Goal: Information Seeking & Learning: Learn about a topic

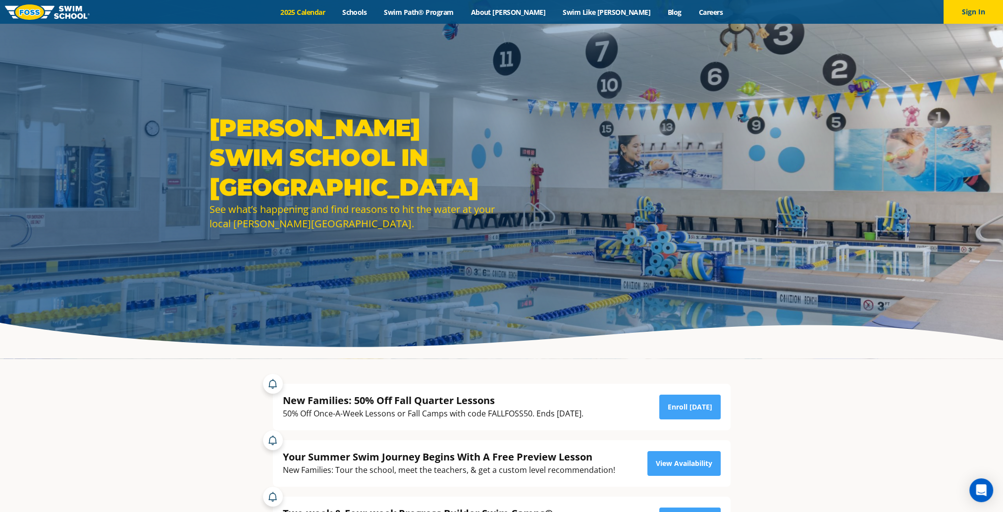
click at [324, 11] on link "2025 Calendar" at bounding box center [303, 11] width 62 height 9
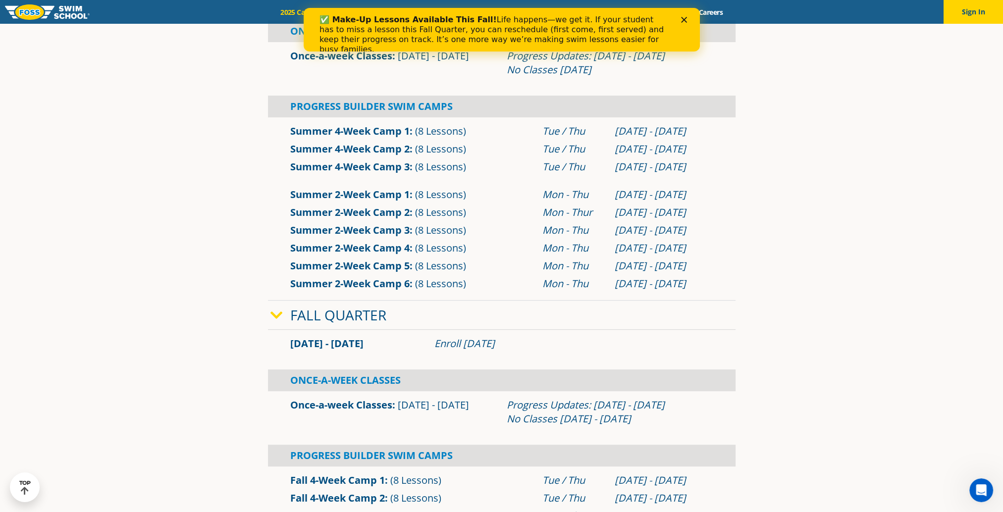
scroll to position [495, 0]
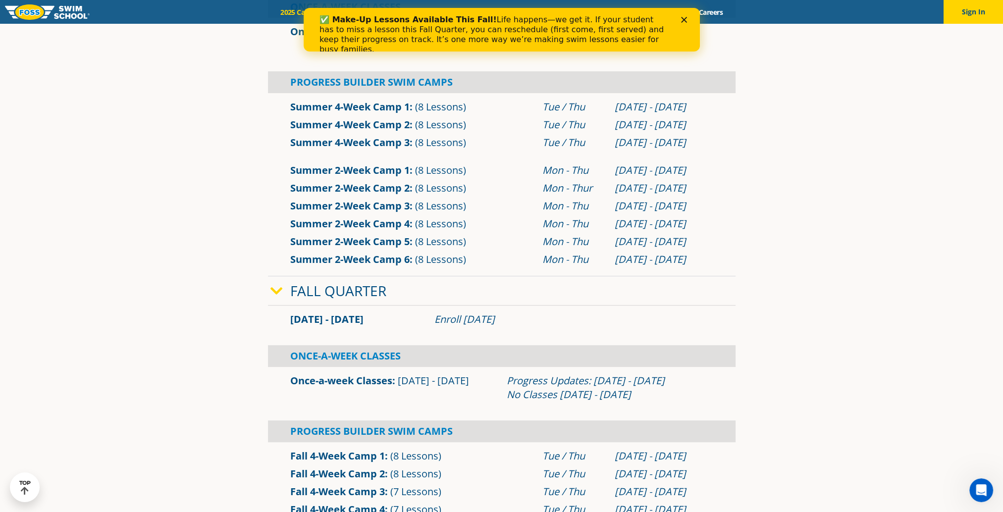
click at [684, 17] on icon "Close" at bounding box center [684, 20] width 6 height 6
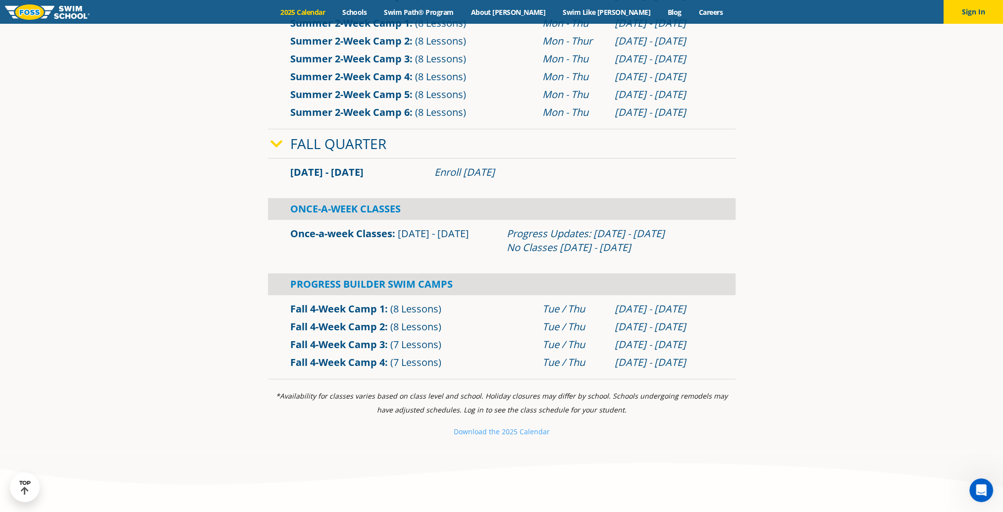
scroll to position [644, 0]
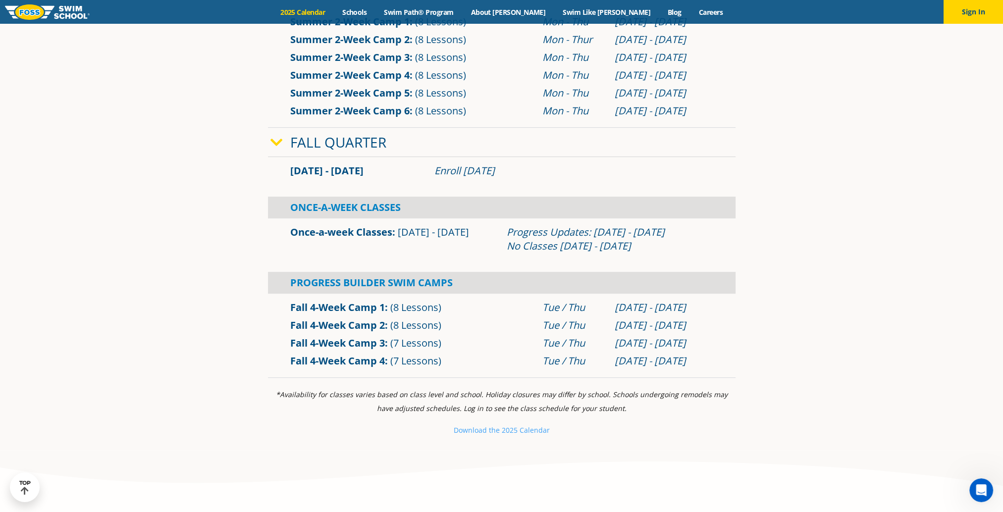
click at [373, 229] on link "Once-a-week Classes" at bounding box center [341, 231] width 102 height 13
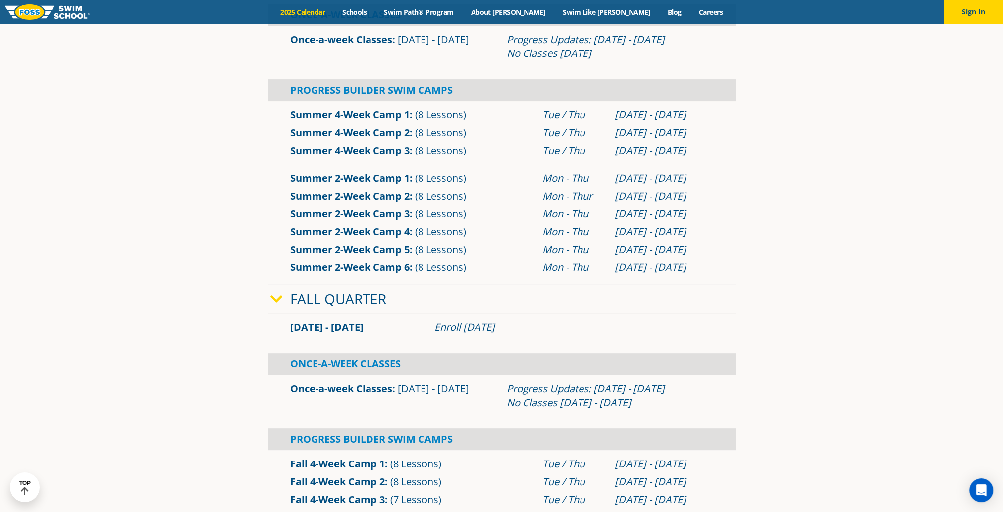
scroll to position [545, 0]
